Goal: Task Accomplishment & Management: Manage account settings

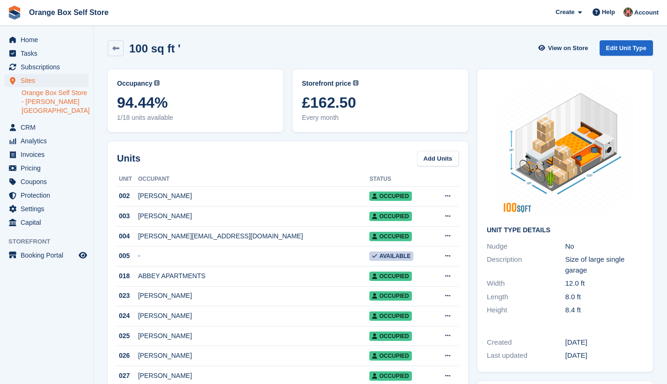
click at [30, 39] on span "Home" at bounding box center [49, 39] width 56 height 13
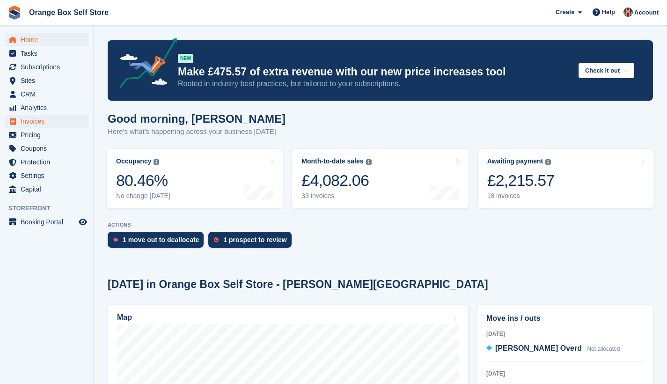
click at [26, 125] on span "Invoices" at bounding box center [49, 121] width 56 height 13
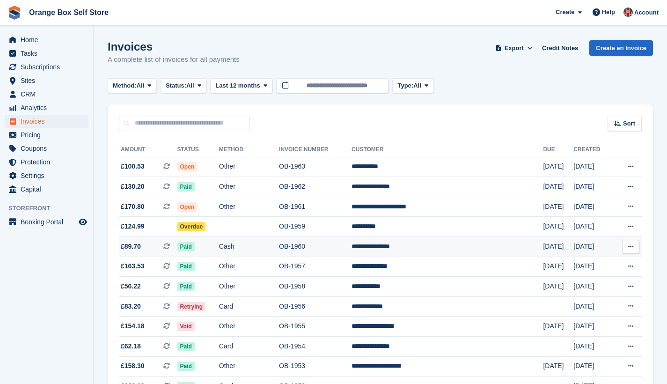
click at [252, 250] on td "Cash" at bounding box center [249, 247] width 60 height 20
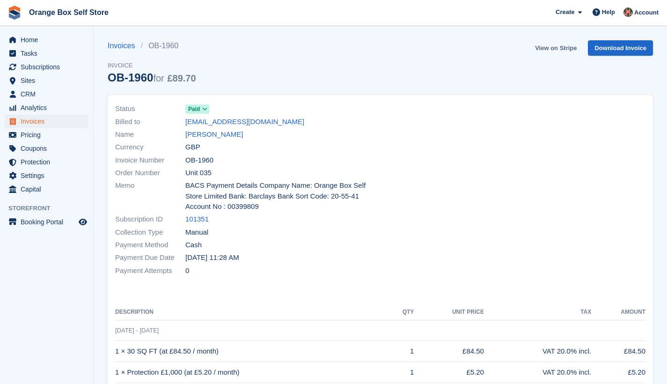
click at [560, 51] on link "View on Stripe" at bounding box center [555, 47] width 49 height 15
